Goal: Information Seeking & Learning: Learn about a topic

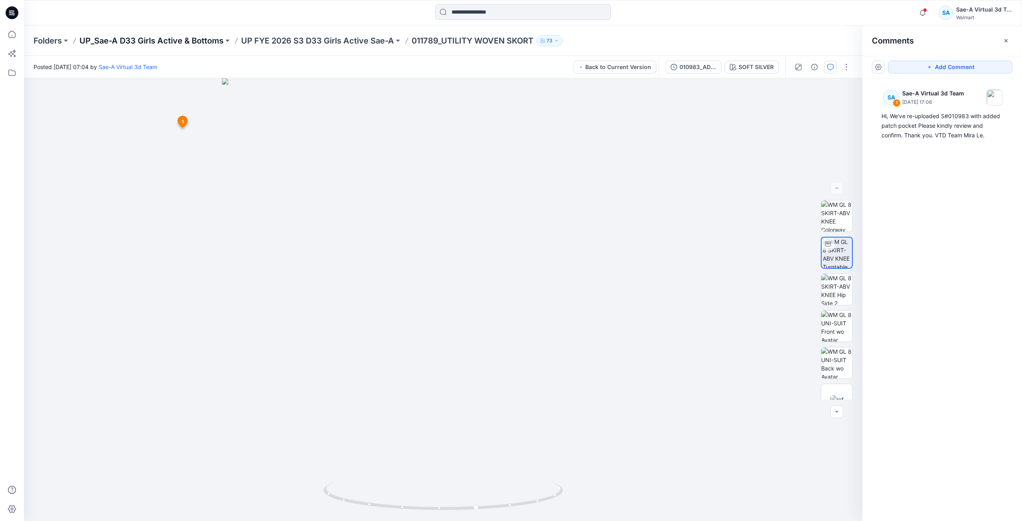
click at [189, 44] on p "UP_Sae-A D33 Girls Active & Bottoms" at bounding box center [151, 40] width 144 height 11
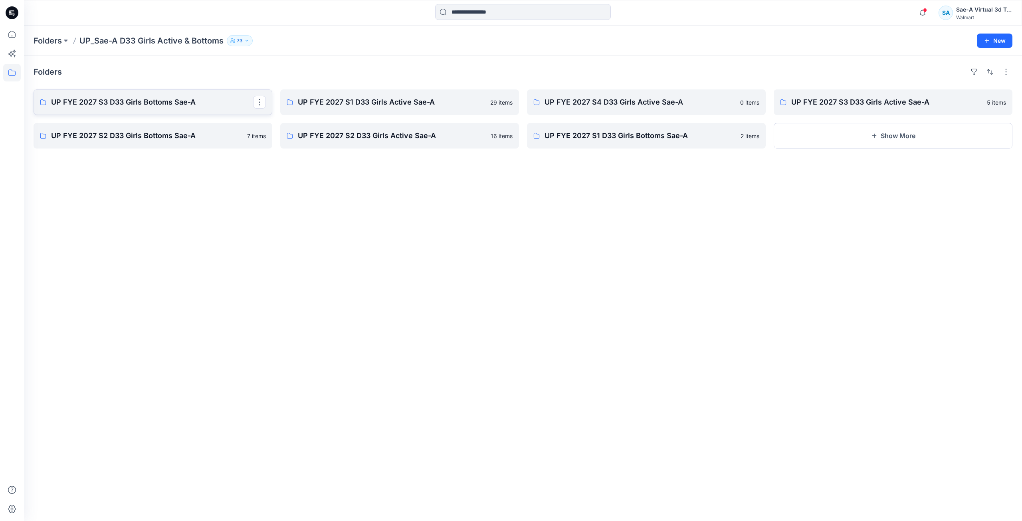
click at [162, 106] on p "UP FYE 2027 S3 D33 Girls Bottoms Sae-A" at bounding box center [152, 102] width 202 height 11
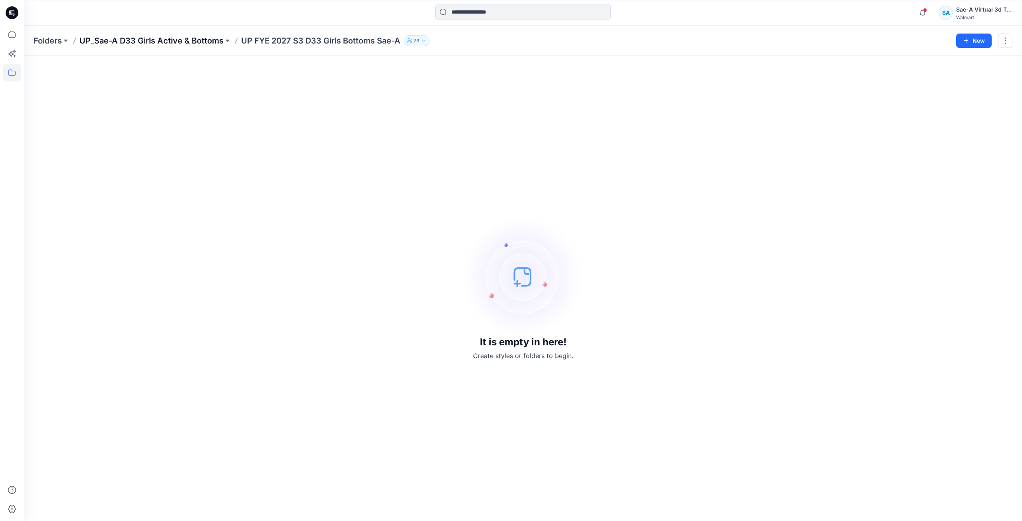
click at [192, 42] on p "UP_Sae-A D33 Girls Active & Bottoms" at bounding box center [151, 40] width 144 height 11
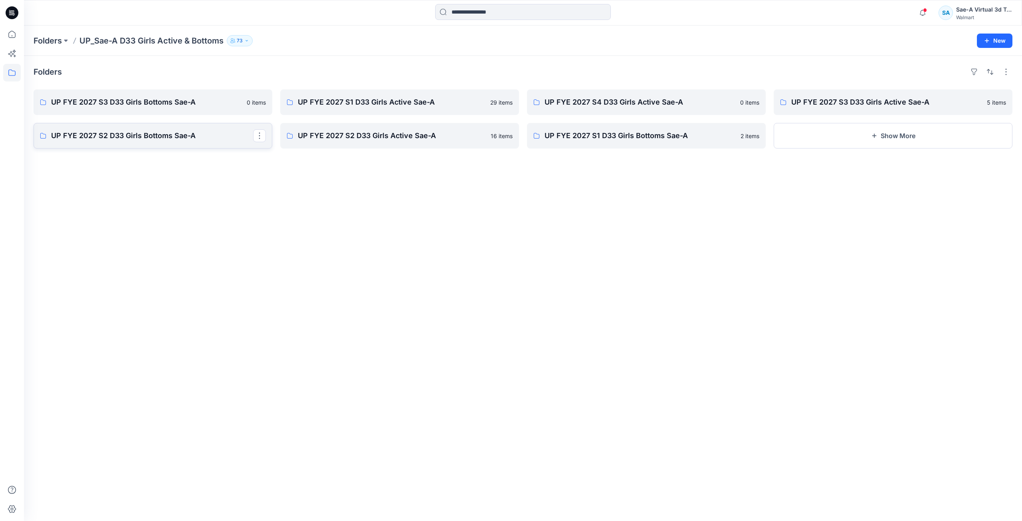
click at [175, 141] on p "UP FYE 2027 S2 D33 Girls Bottoms Sae-A" at bounding box center [152, 135] width 202 height 11
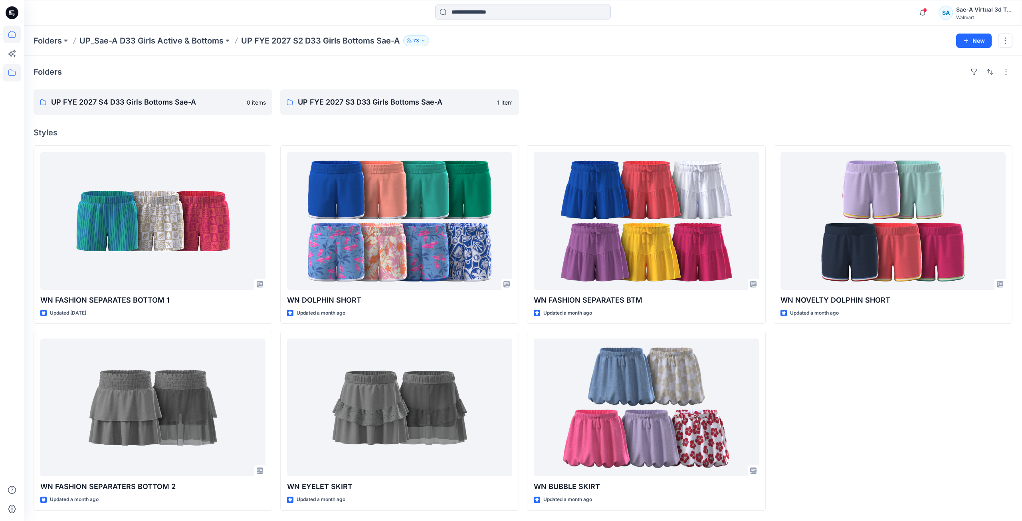
click at [10, 36] on icon at bounding box center [12, 35] width 18 height 18
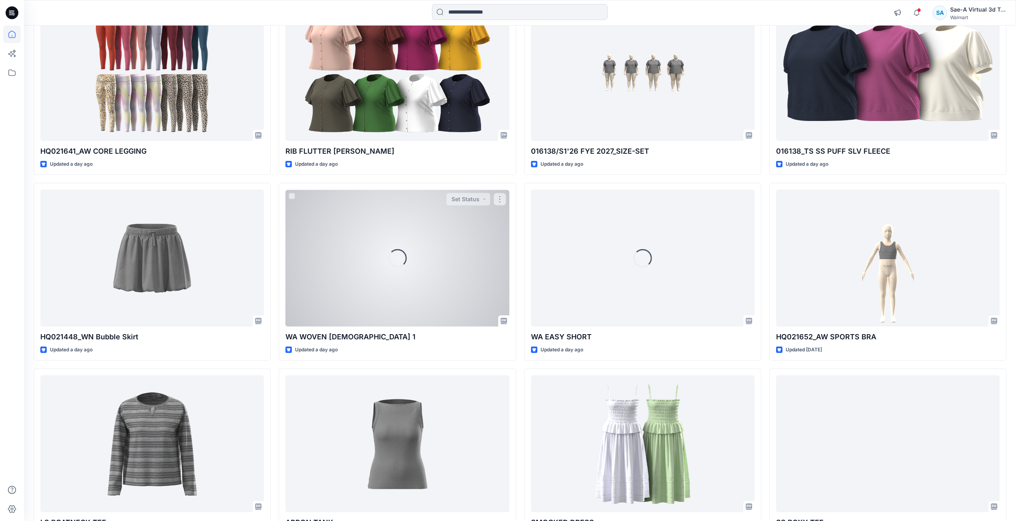
scroll to position [538, 0]
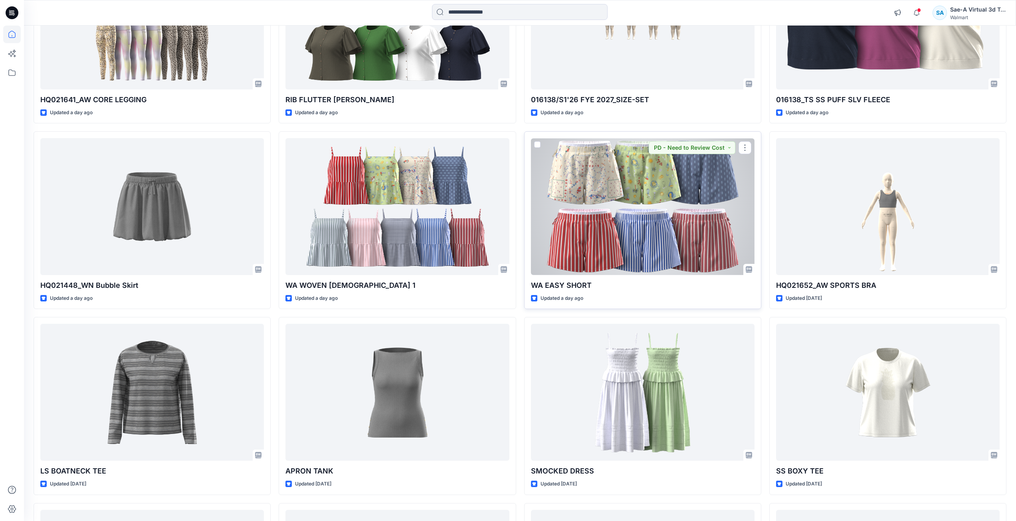
click at [576, 231] on div at bounding box center [643, 206] width 224 height 137
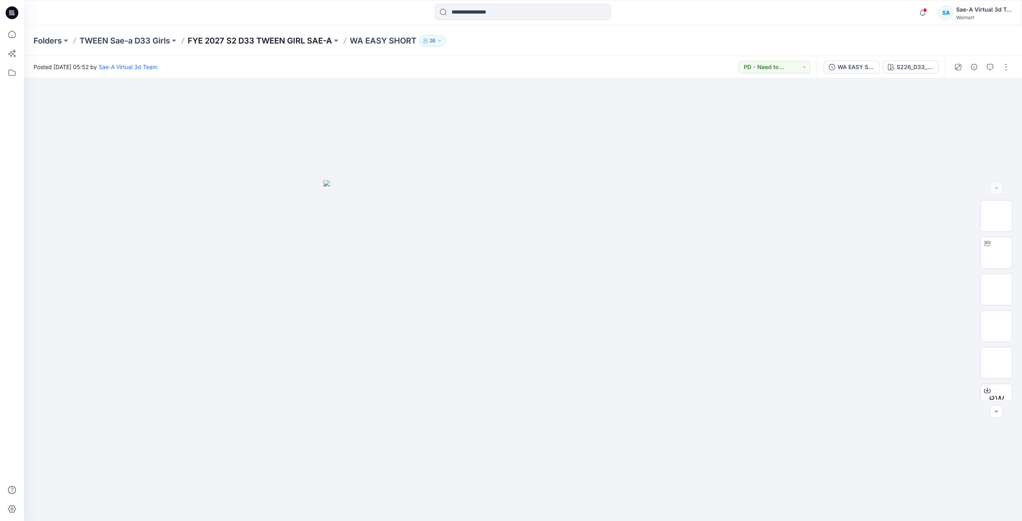
click at [293, 42] on p "FYE 2027 S2 D33 TWEEN GIRL SAE-A" at bounding box center [260, 40] width 145 height 11
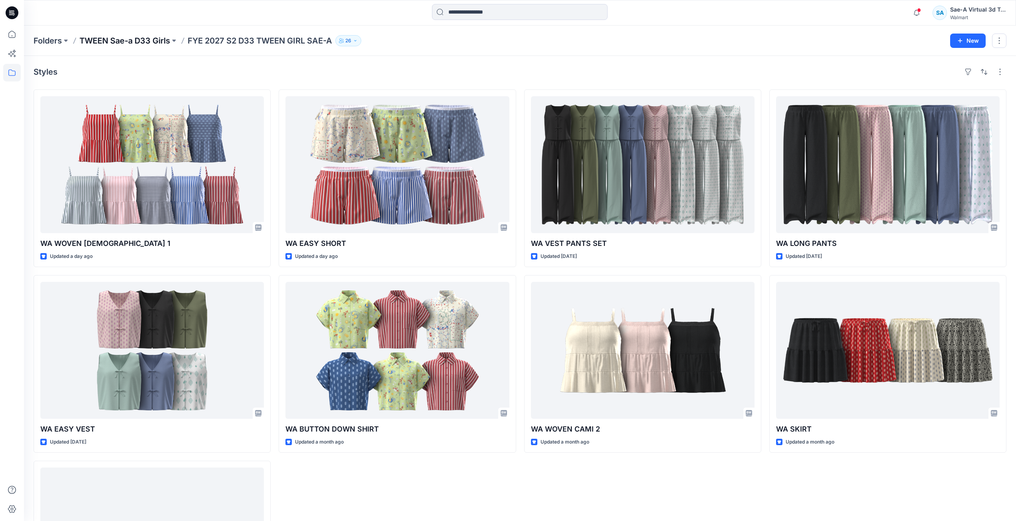
click at [161, 43] on p "TWEEN Sae-a D33 Girls" at bounding box center [124, 40] width 91 height 11
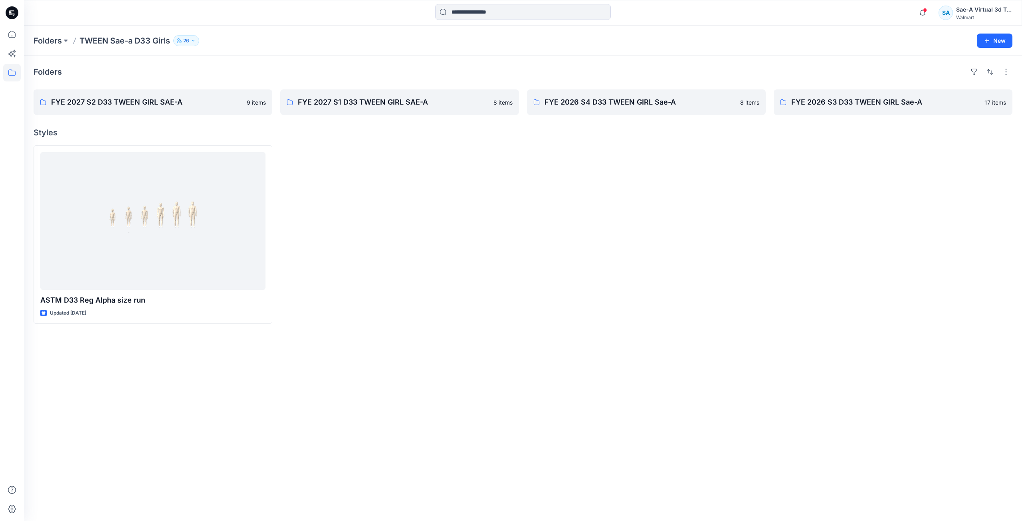
click at [442, 319] on div at bounding box center [399, 234] width 239 height 178
click at [135, 104] on p "FYE 2027 S2 D33 TWEEN GIRL SAE-A" at bounding box center [152, 102] width 202 height 11
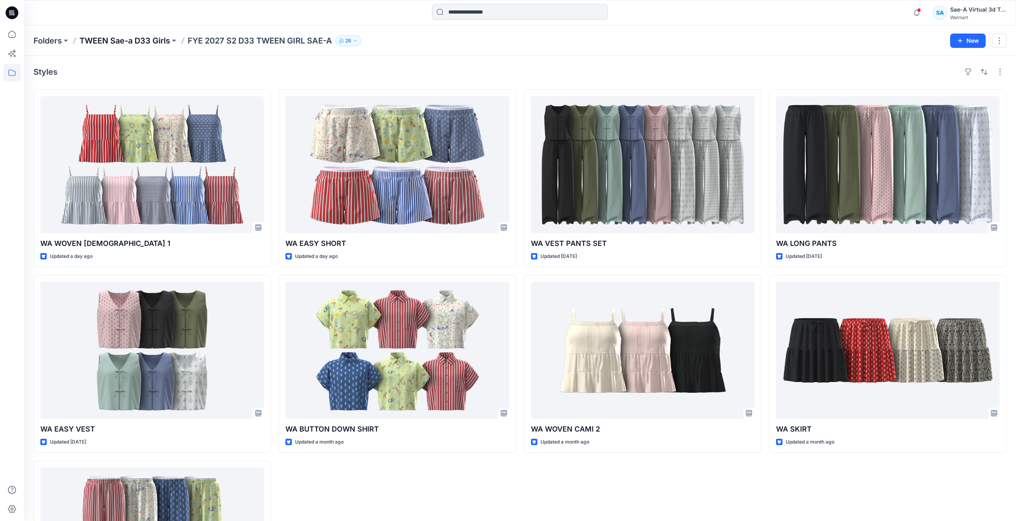
click at [166, 42] on p "TWEEN Sae-a D33 Girls" at bounding box center [124, 40] width 91 height 11
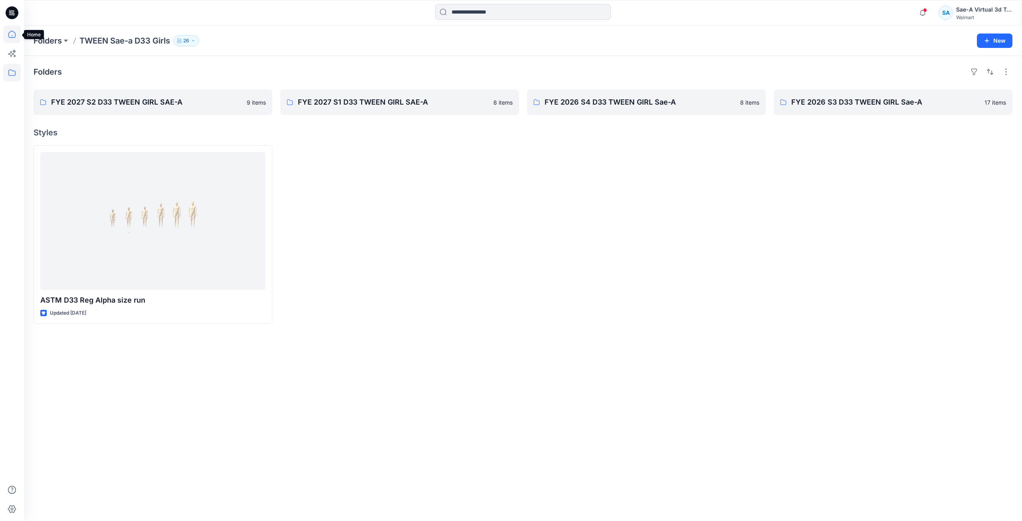
click at [10, 33] on icon at bounding box center [12, 35] width 18 height 18
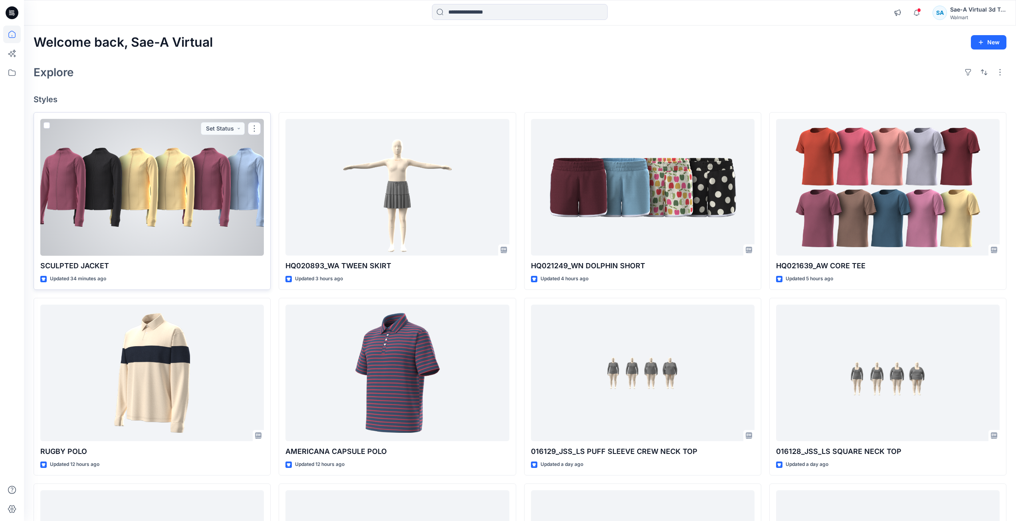
click at [130, 223] on div at bounding box center [152, 187] width 224 height 137
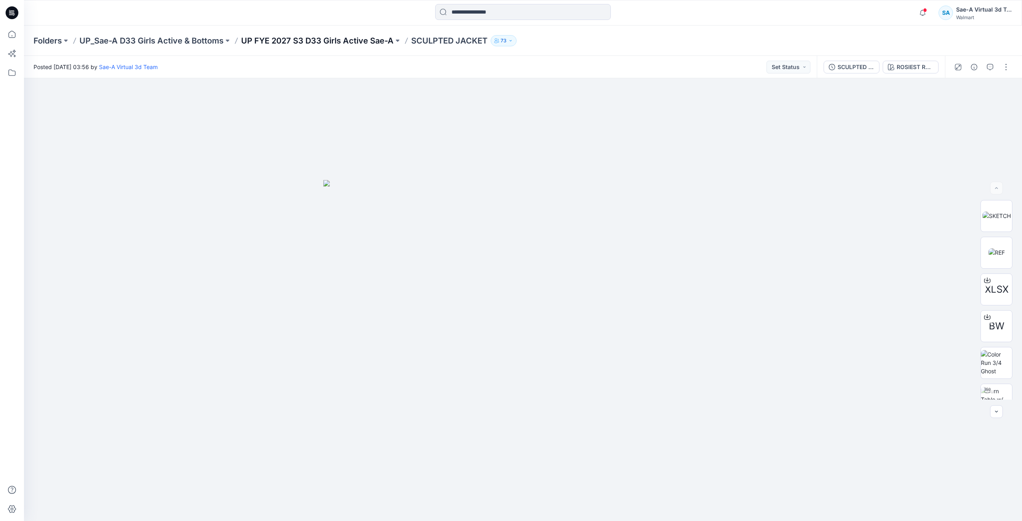
click at [281, 43] on p "UP FYE 2027 S3 D33 Girls Active Sae-A" at bounding box center [317, 40] width 152 height 11
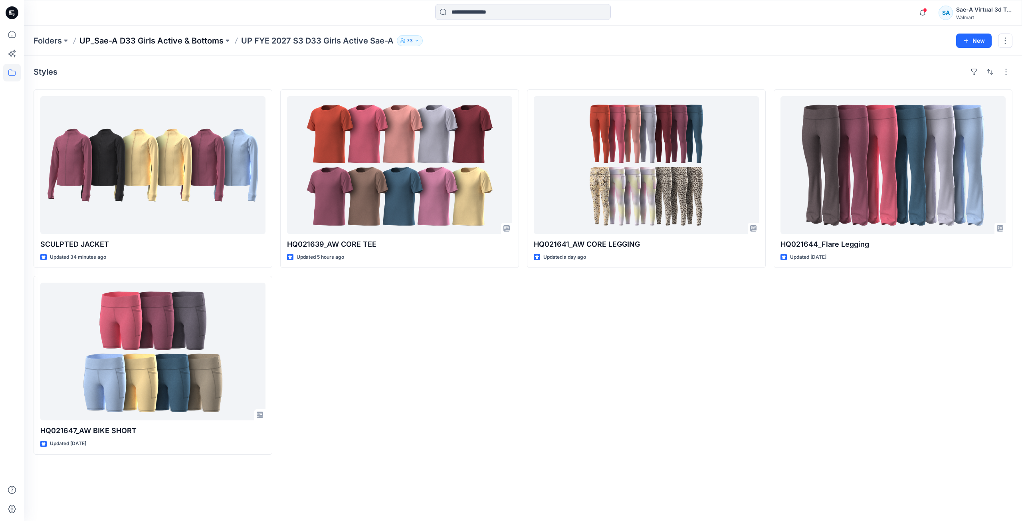
click at [202, 41] on p "UP_Sae-A D33 Girls Active & Bottoms" at bounding box center [151, 40] width 144 height 11
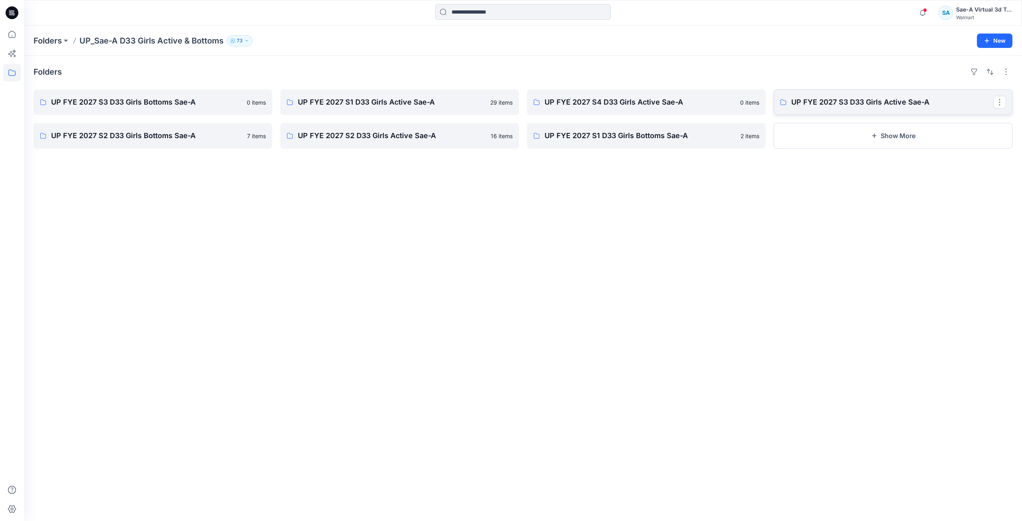
click at [576, 103] on p "UP FYE 2027 S3 D33 Girls Active Sae-A" at bounding box center [892, 102] width 202 height 11
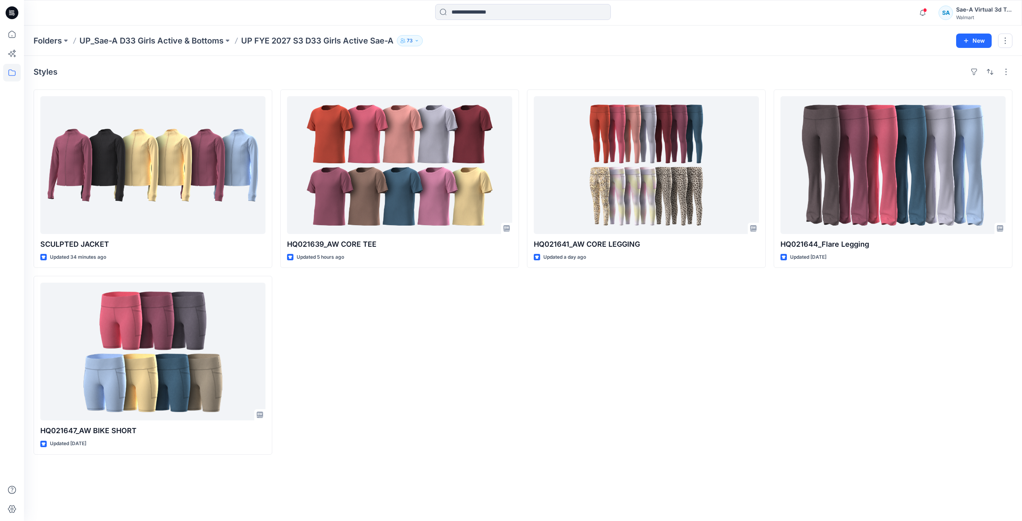
drag, startPoint x: 726, startPoint y: 336, endPoint x: 679, endPoint y: 279, distance: 73.7
click at [576, 336] on div "HQ021641_AW CORE LEGGING Updated a day ago" at bounding box center [646, 271] width 239 height 365
click at [181, 40] on p "UP_Sae-A D33 Girls Active & Bottoms" at bounding box center [151, 40] width 144 height 11
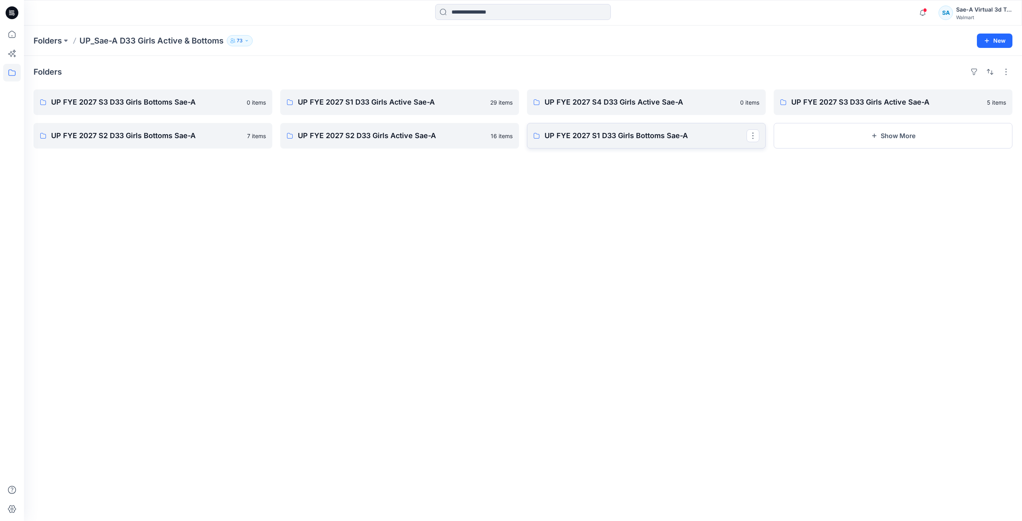
click at [559, 140] on p "UP FYE 2027 S1 D33 Girls Bottoms Sae-A" at bounding box center [645, 135] width 202 height 11
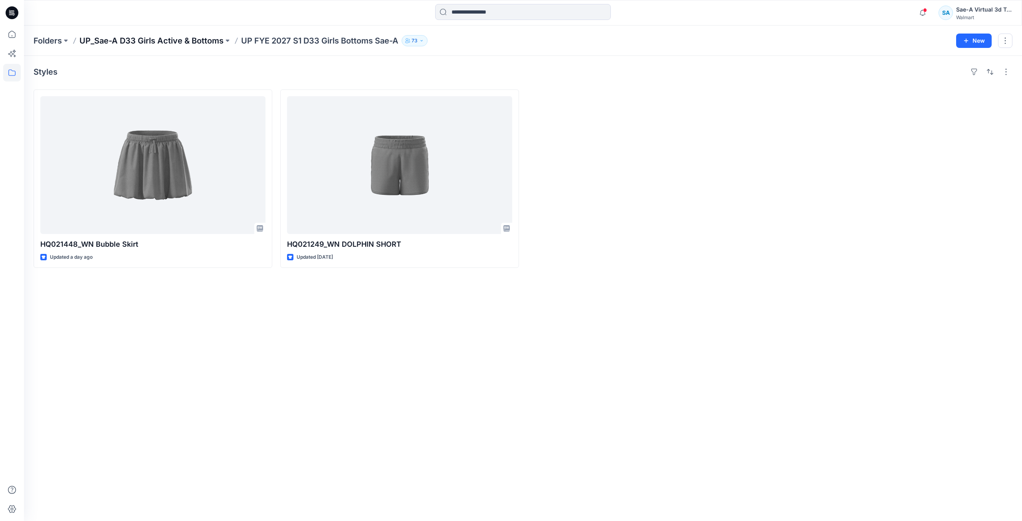
click at [139, 44] on p "UP_Sae-A D33 Girls Active & Bottoms" at bounding box center [151, 40] width 144 height 11
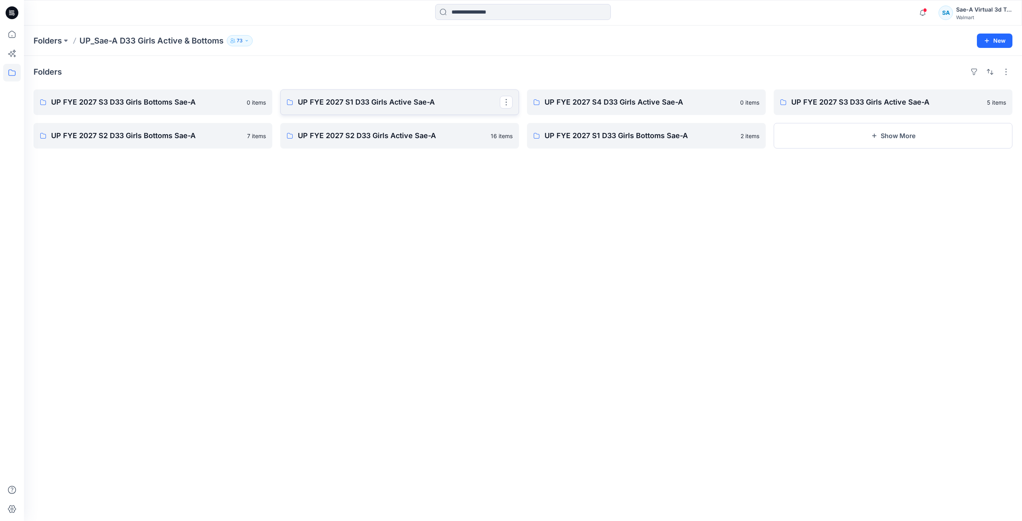
click at [394, 103] on p "UP FYE 2027 S1 D33 Girls Active Sae-A" at bounding box center [399, 102] width 202 height 11
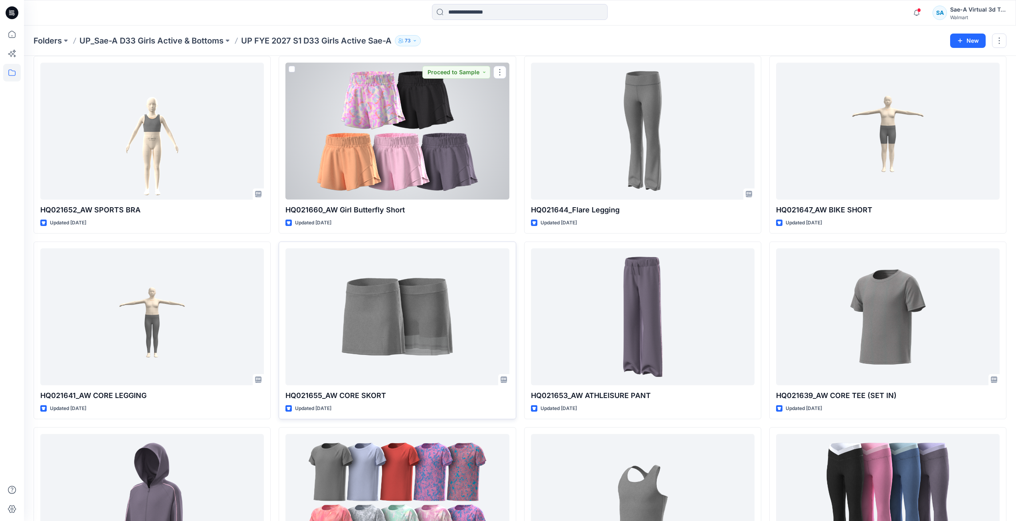
scroll to position [80, 0]
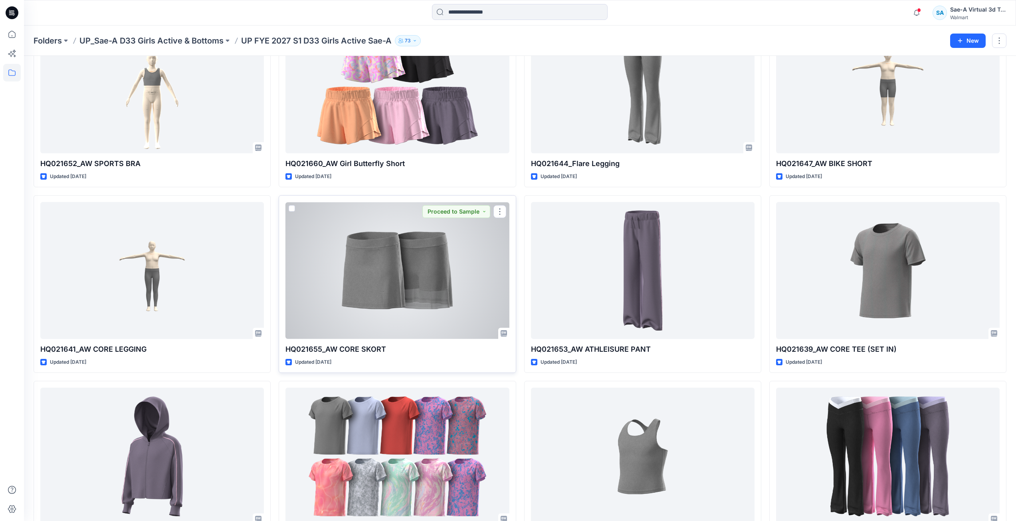
click at [389, 281] on div at bounding box center [397, 270] width 224 height 137
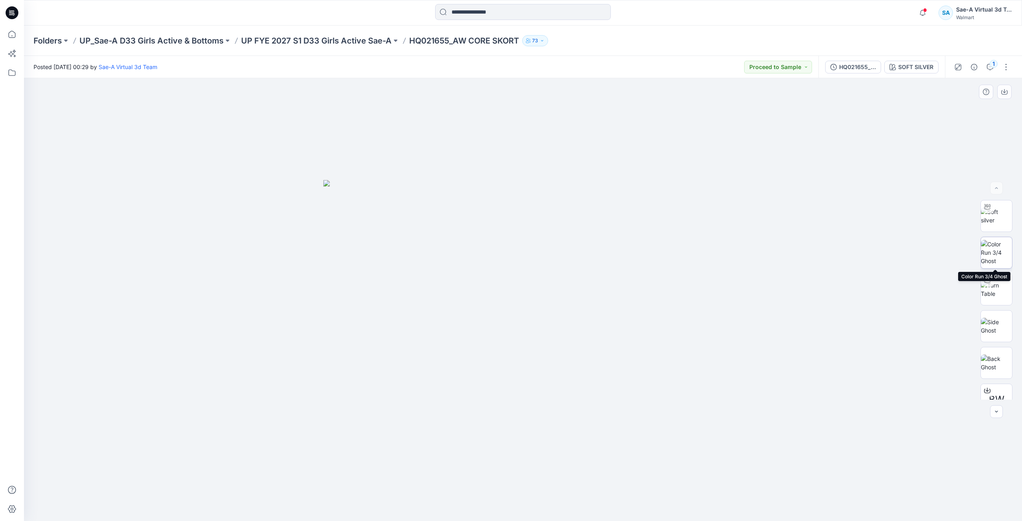
click at [576, 256] on img at bounding box center [996, 252] width 31 height 25
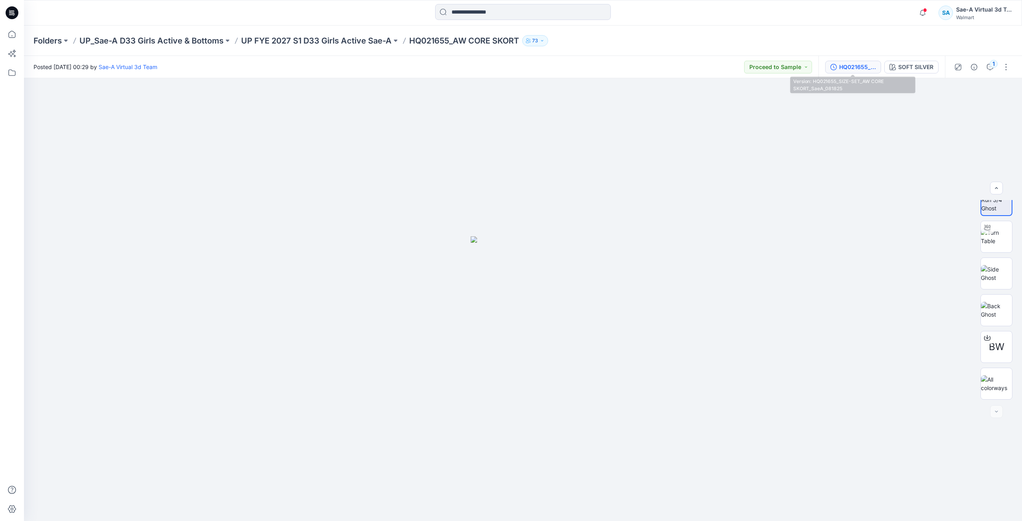
click at [576, 61] on button "HQ021655_SIZE-SET_AW CORE SKORT_SaeA_081825" at bounding box center [853, 67] width 56 height 13
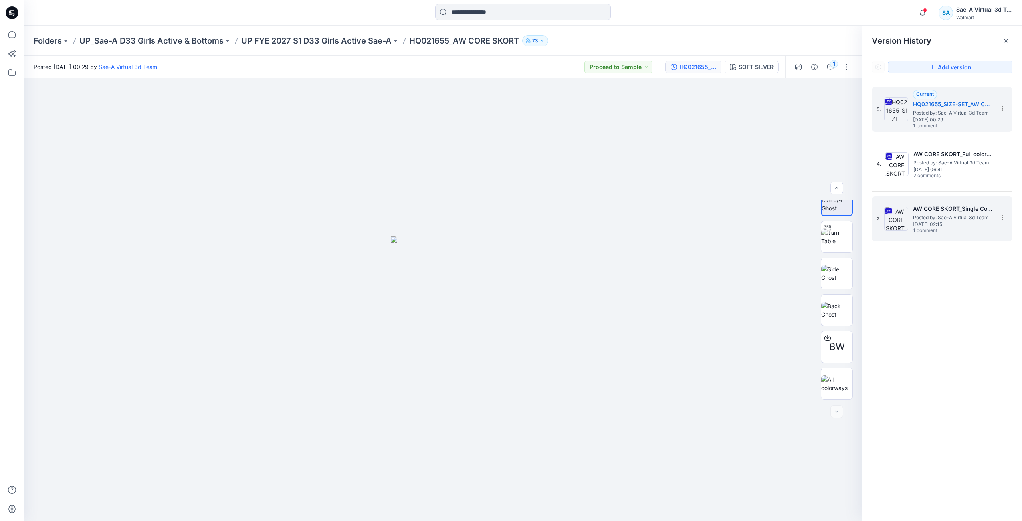
click at [576, 214] on span "Posted by: Sae-A Virtual 3d Team" at bounding box center [953, 218] width 80 height 8
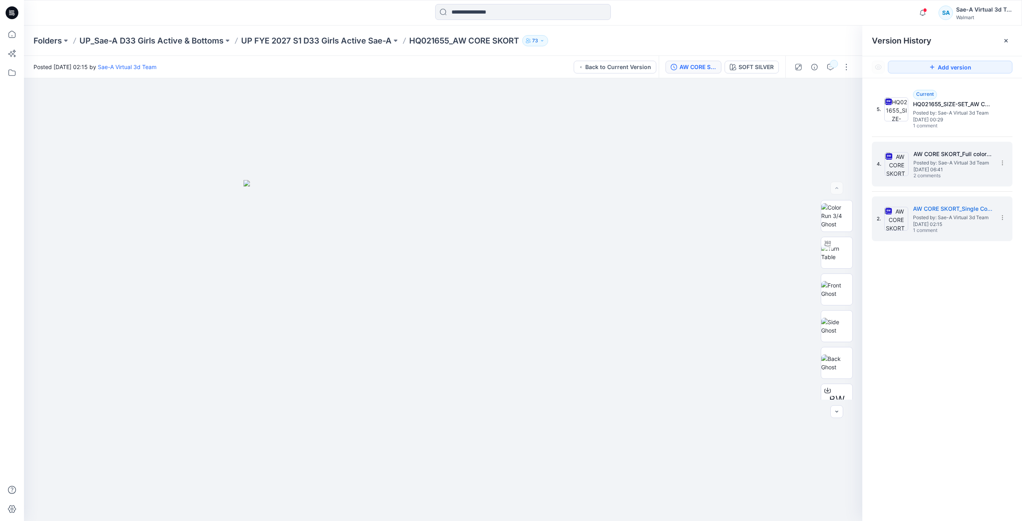
click at [576, 173] on span "2 comments" at bounding box center [941, 176] width 56 height 6
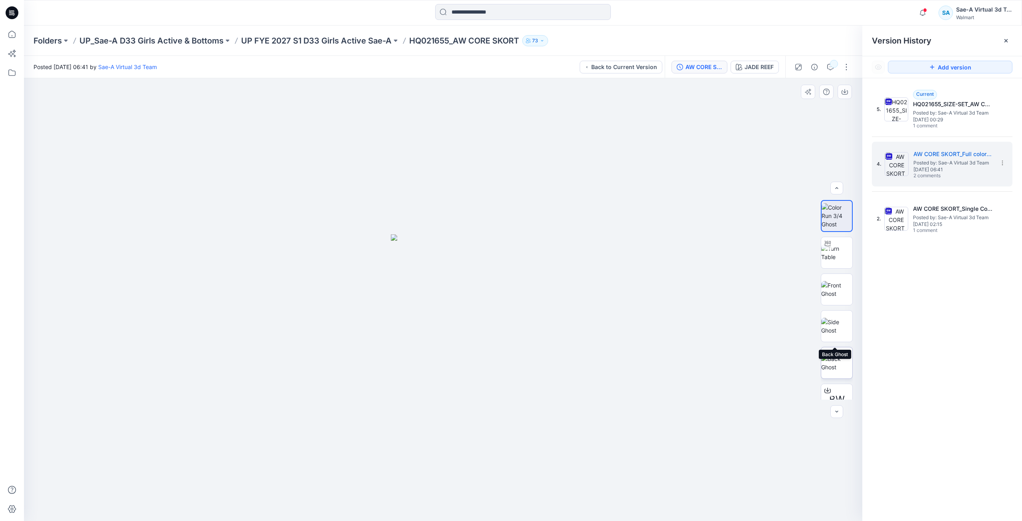
scroll to position [89, 0]
click at [576, 375] on img at bounding box center [836, 383] width 31 height 17
drag, startPoint x: 411, startPoint y: 42, endPoint x: 449, endPoint y: 42, distance: 37.5
click at [449, 42] on p "HQ021655_AW CORE SKORT" at bounding box center [464, 40] width 110 height 11
copy p "HQ021655"
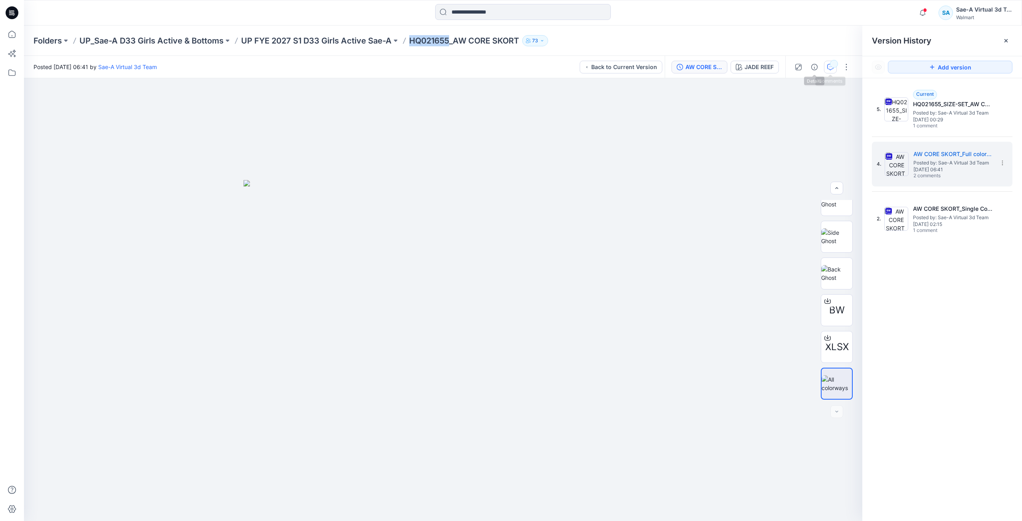
click at [576, 67] on icon "button" at bounding box center [830, 67] width 6 height 6
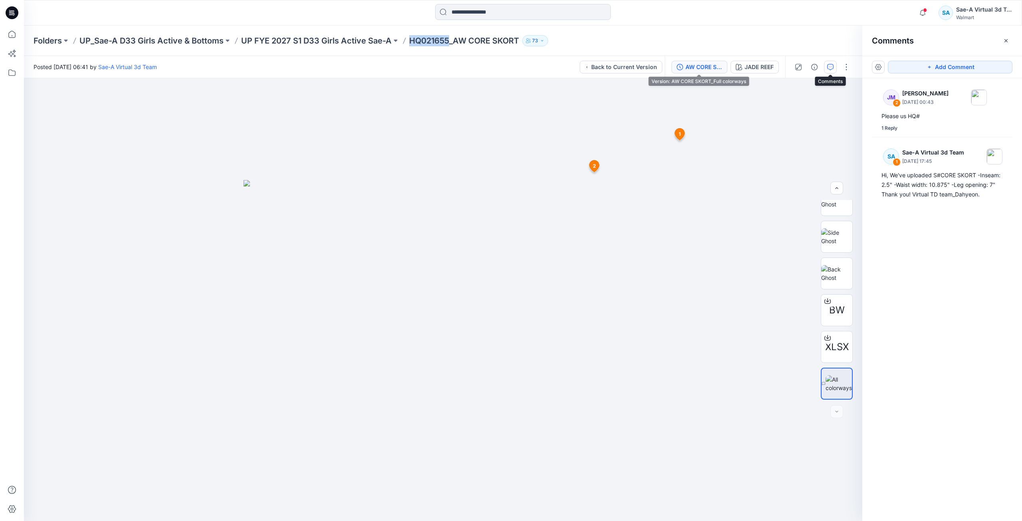
click at [576, 72] on button "AW CORE SKORT_Full colorways" at bounding box center [699, 67] width 56 height 13
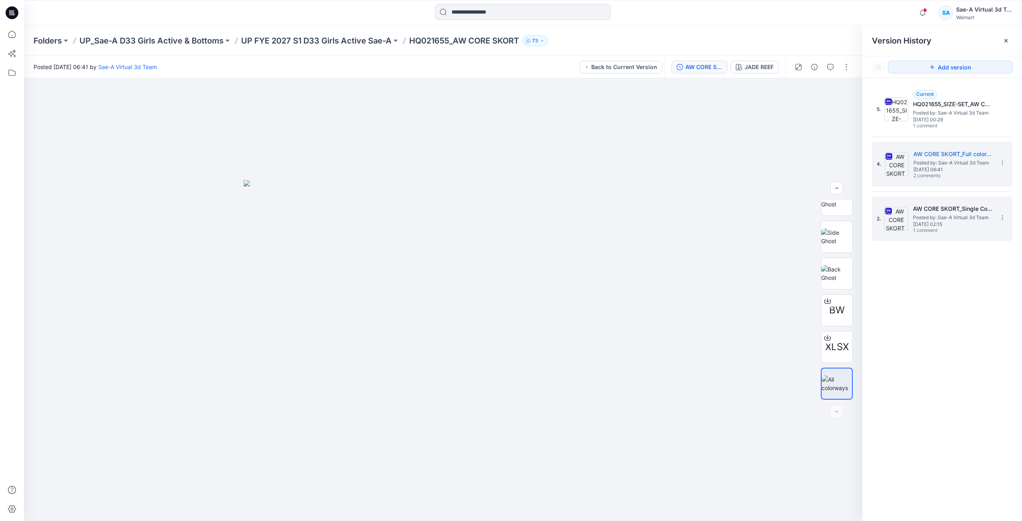
click at [576, 212] on h5 "AW CORE SKORT_Single Color" at bounding box center [953, 209] width 80 height 10
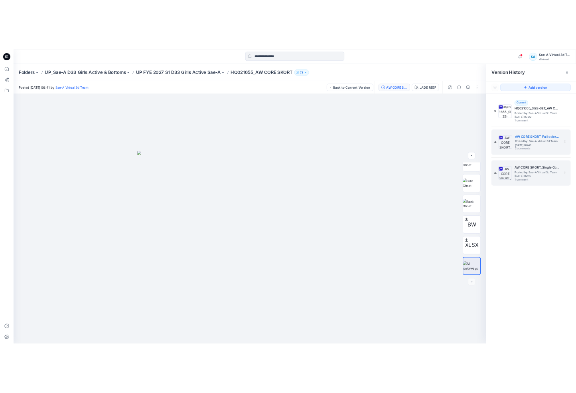
scroll to position [0, 0]
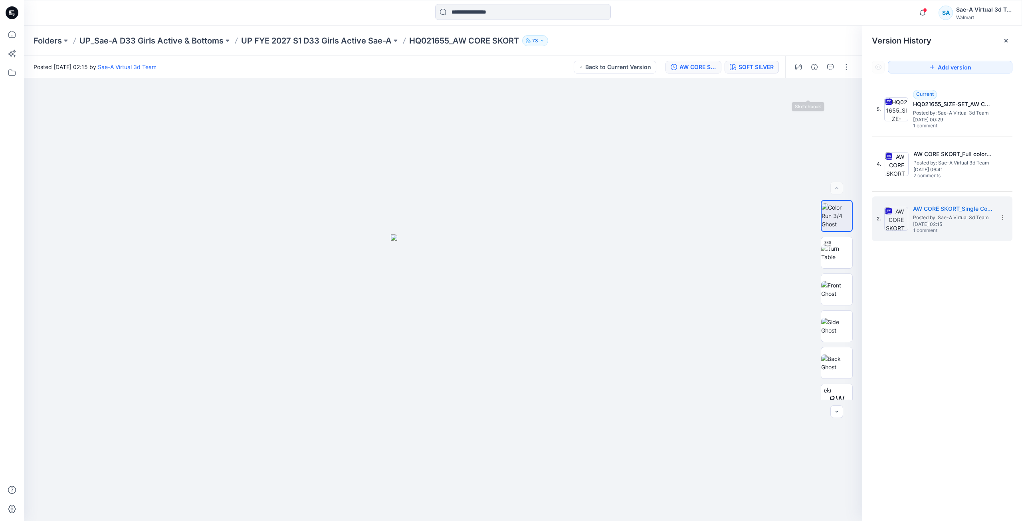
click at [576, 72] on button "SOFT SILVER" at bounding box center [752, 67] width 54 height 13
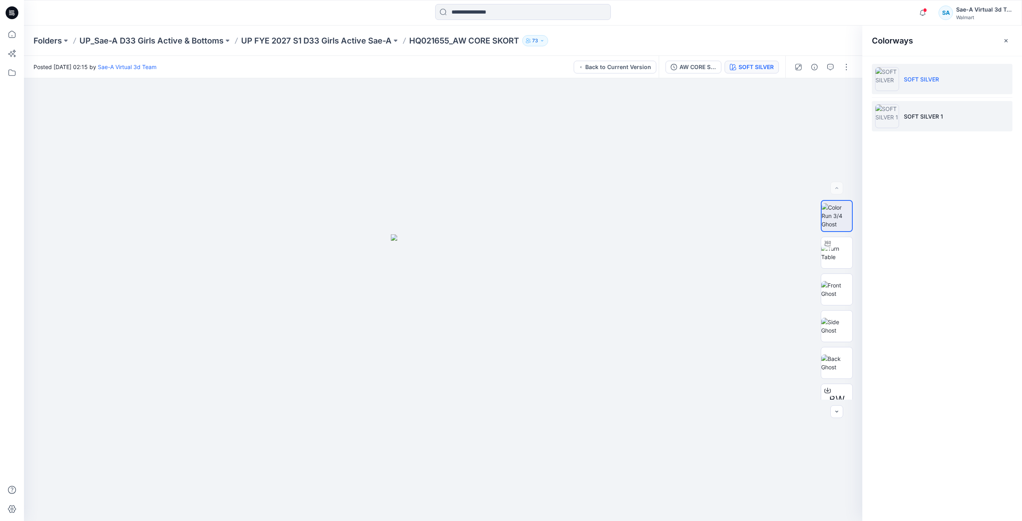
click at [576, 117] on li "SOFT SILVER 1" at bounding box center [942, 116] width 141 height 30
click at [576, 73] on li "SOFT SILVER" at bounding box center [942, 79] width 141 height 30
click at [576, 125] on li "SOFT SILVER 1" at bounding box center [942, 116] width 141 height 30
